Goal: Task Accomplishment & Management: Manage account settings

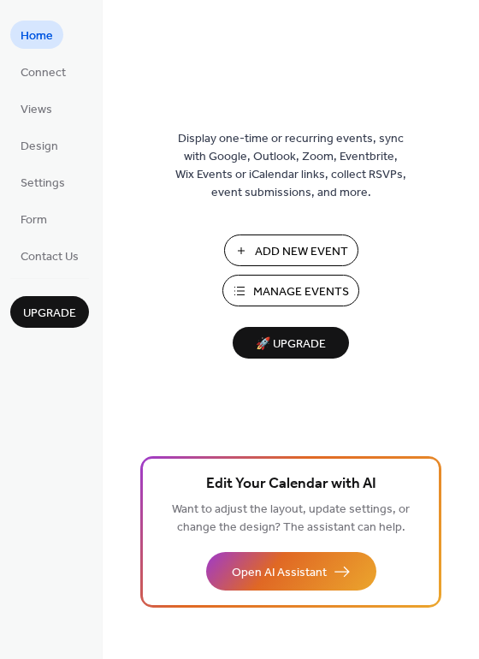
click at [275, 292] on span "Manage Events" at bounding box center [301, 292] width 96 height 18
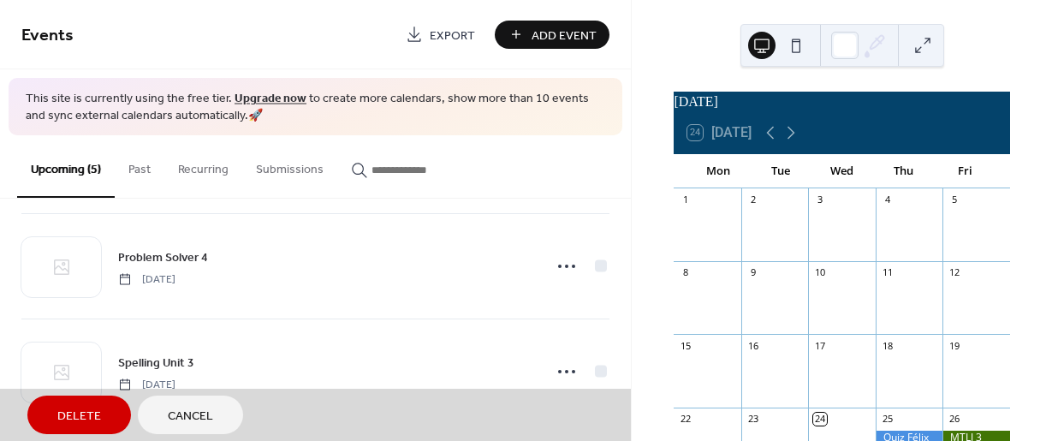
scroll to position [335, 0]
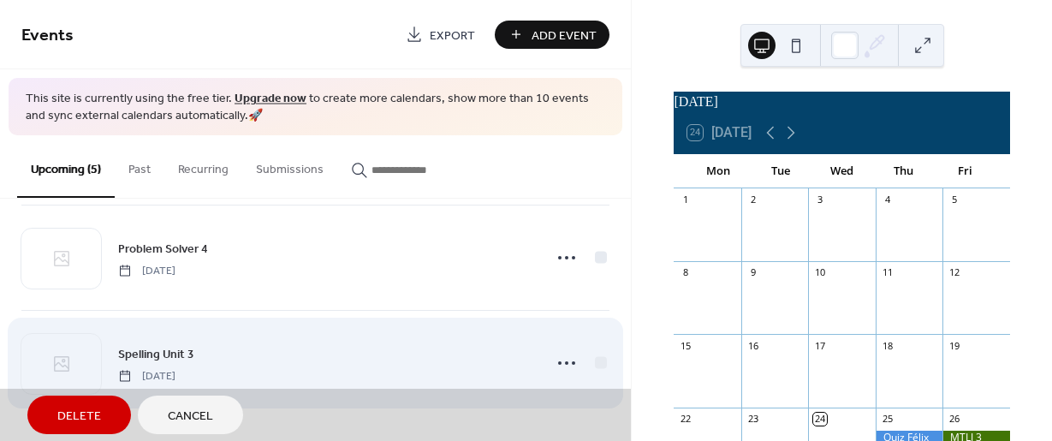
click at [558, 366] on div "Spelling Unit 3 [DATE]" at bounding box center [315, 362] width 588 height 105
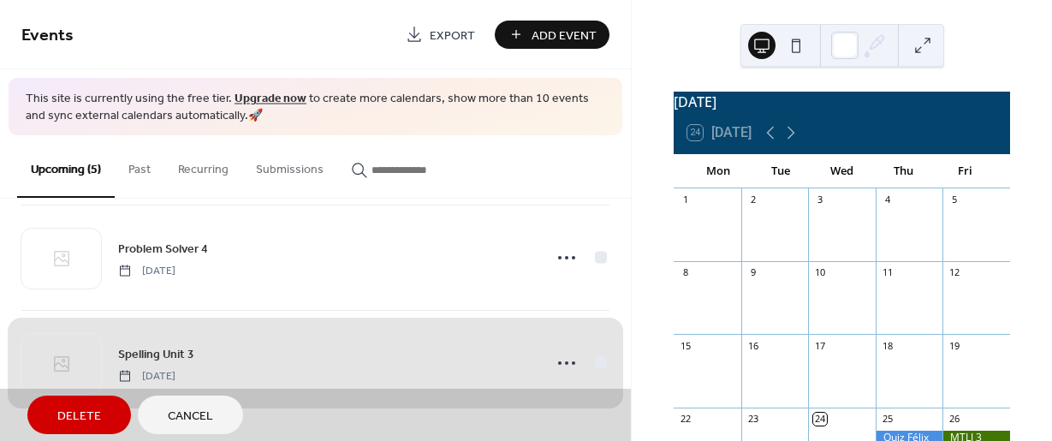
click at [183, 417] on span "Cancel" at bounding box center [190, 416] width 45 height 18
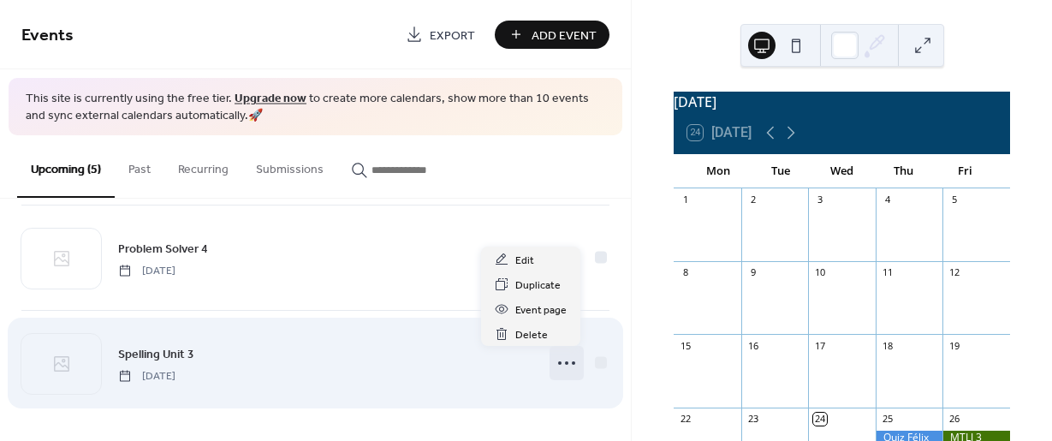
click at [562, 366] on icon at bounding box center [566, 362] width 27 height 27
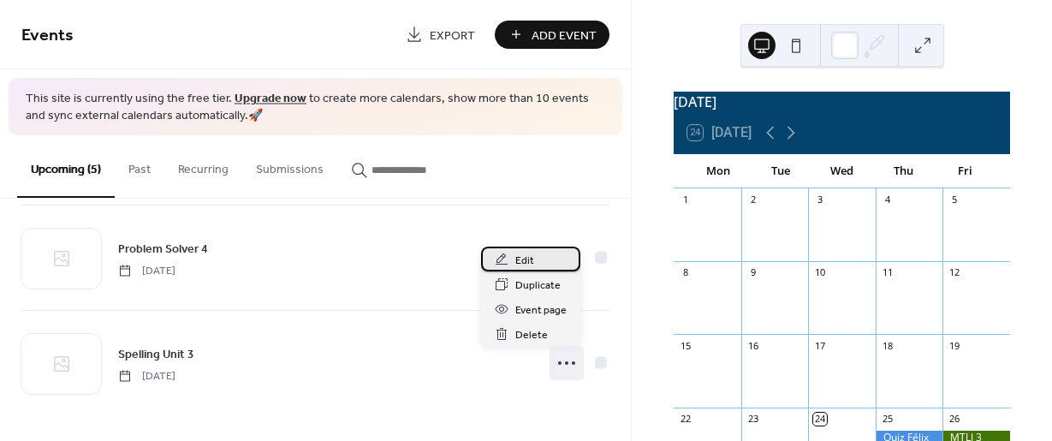
click at [520, 259] on span "Edit" at bounding box center [524, 261] width 19 height 18
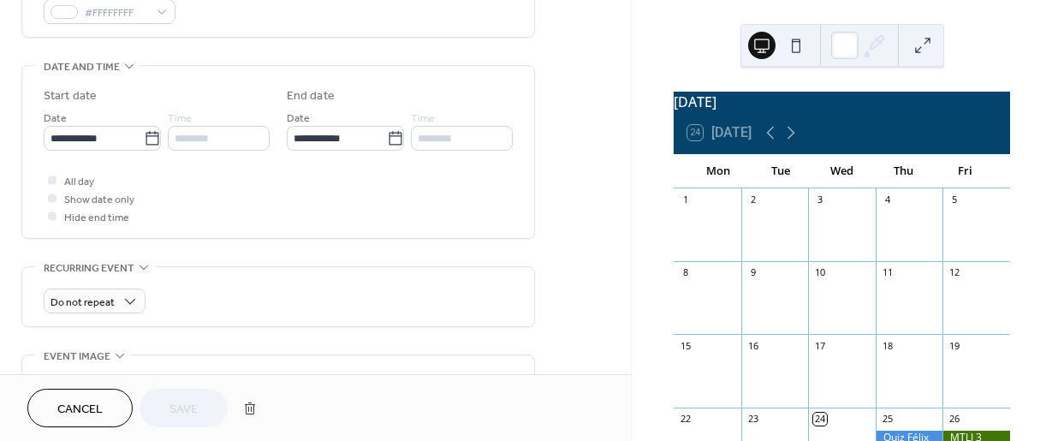
scroll to position [490, 0]
click at [164, 18] on div "#FFFFFFFF" at bounding box center [110, 14] width 132 height 25
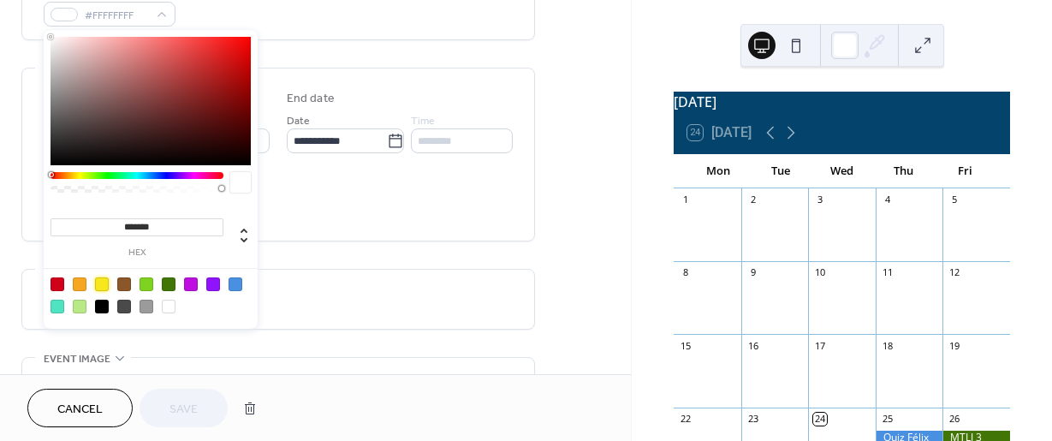
click at [98, 281] on div at bounding box center [102, 284] width 14 height 14
type input "*******"
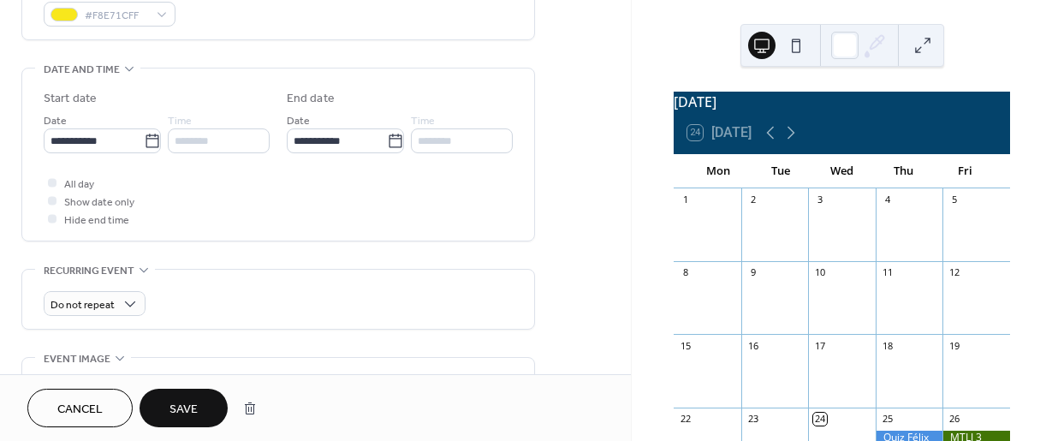
click at [175, 406] on span "Save" at bounding box center [183, 410] width 28 height 18
